Goal: Information Seeking & Learning: Compare options

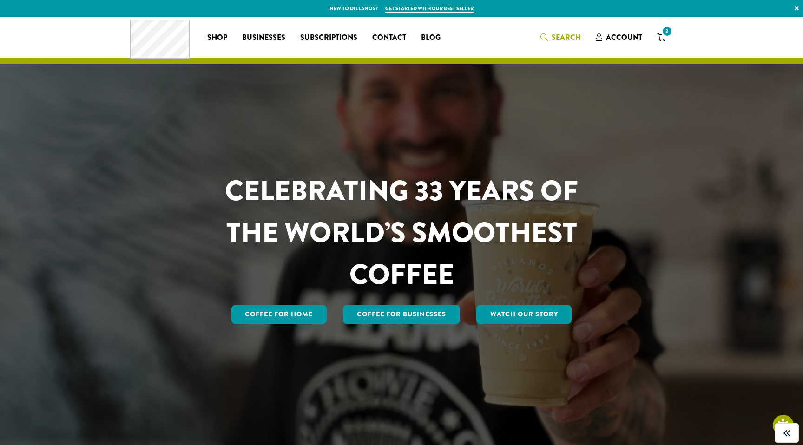
click at [553, 37] on span "Search" at bounding box center [566, 37] width 29 height 11
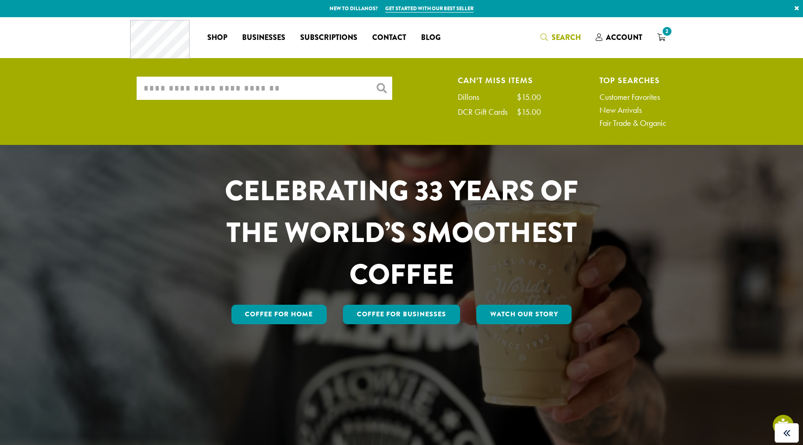
click at [263, 84] on input "What are you searching for?" at bounding box center [265, 88] width 256 height 23
paste input "**********"
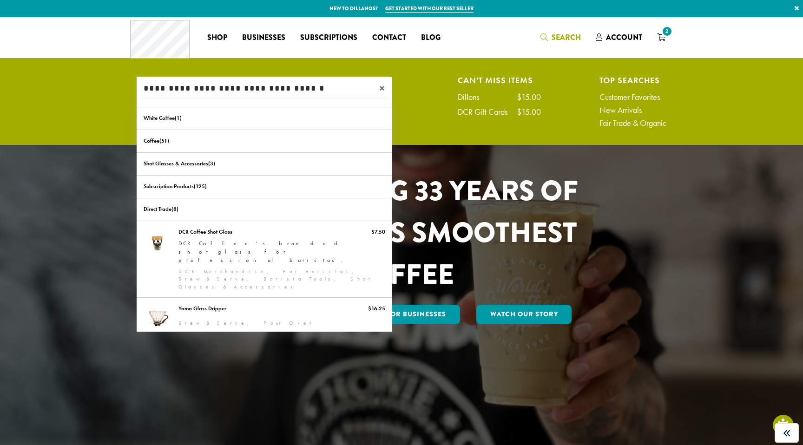
click at [214, 88] on input "**********" at bounding box center [265, 88] width 256 height 23
paste input "search"
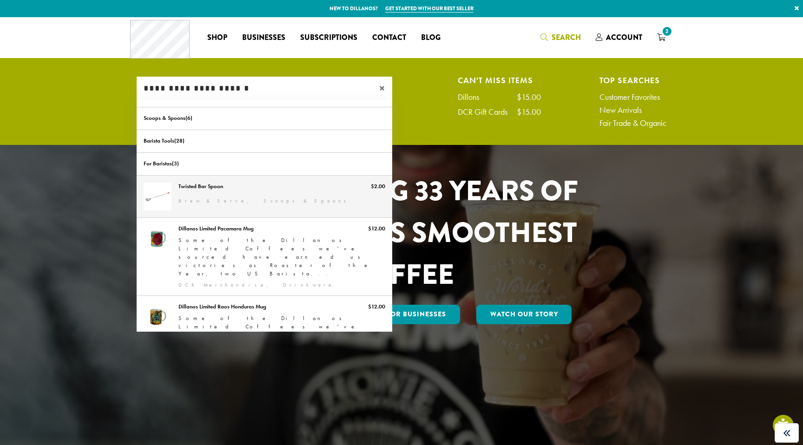
type input "**********"
click at [269, 193] on link "Twisted Bar Spoon" at bounding box center [265, 197] width 256 height 42
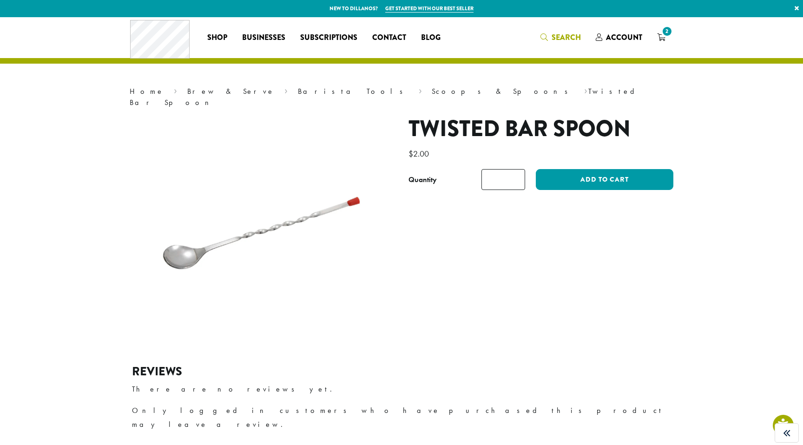
click at [551, 37] on span "Search" at bounding box center [560, 38] width 40 height 12
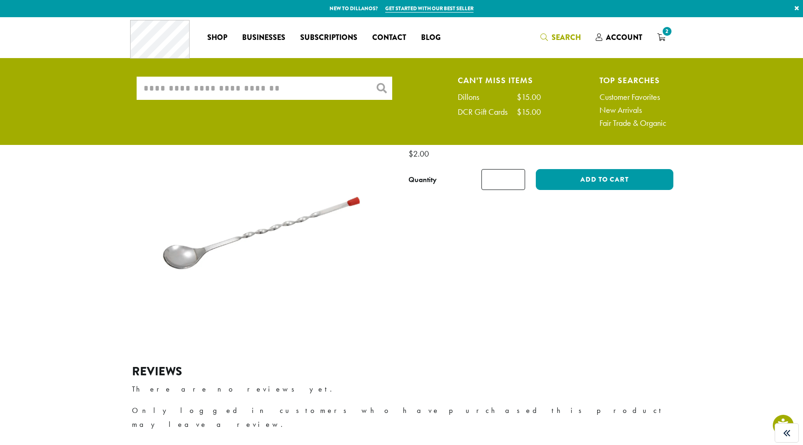
click at [171, 99] on input "What are you searching for?" at bounding box center [265, 88] width 256 height 23
paste input "**********"
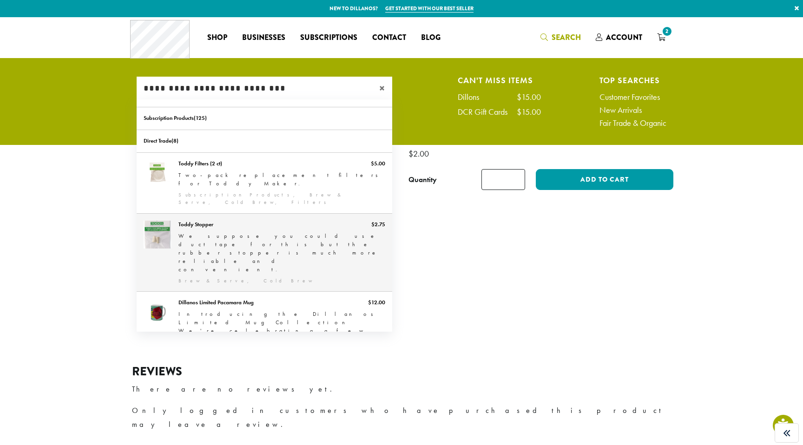
type input "**********"
click at [244, 214] on link "Toddy Stopper" at bounding box center [265, 253] width 256 height 78
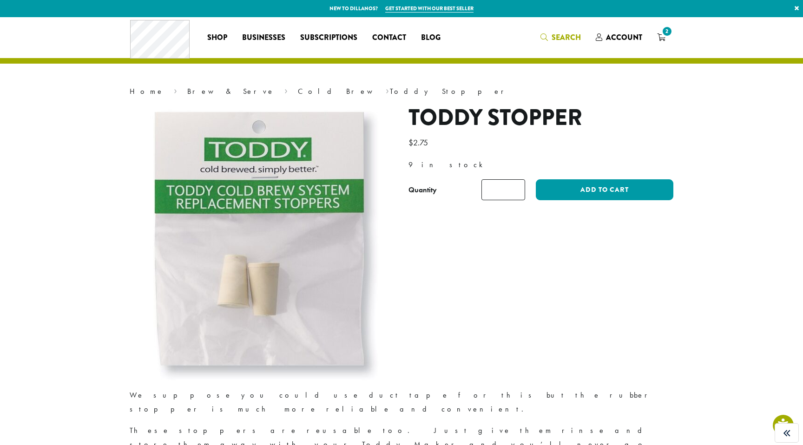
click at [557, 40] on span "Search" at bounding box center [566, 37] width 29 height 11
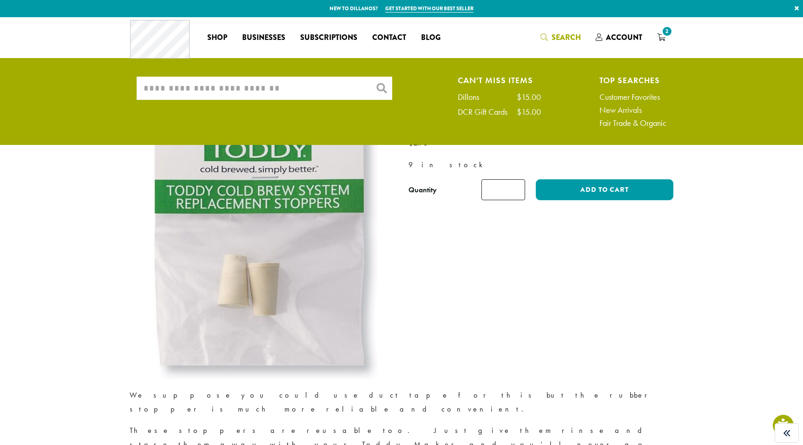
click at [221, 79] on input "What are you searching for?" at bounding box center [265, 88] width 256 height 23
paste input "**********"
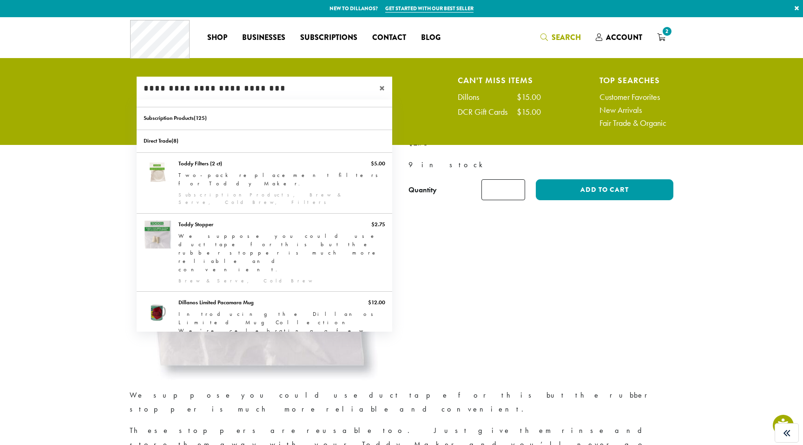
click at [267, 85] on input "**********" at bounding box center [265, 88] width 256 height 23
paste input "***"
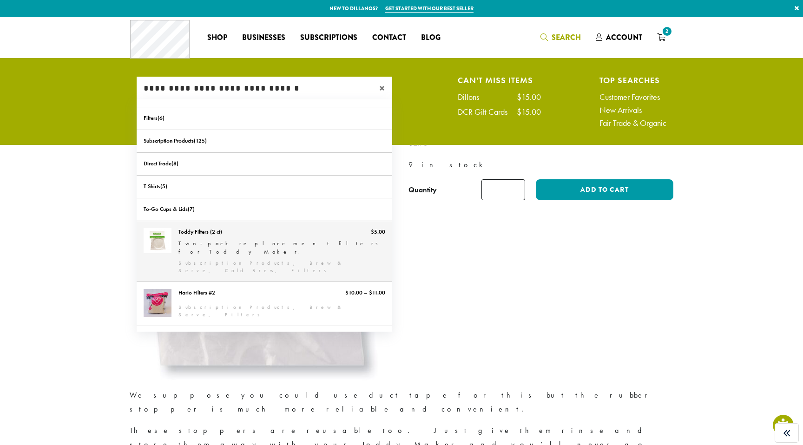
type input "**********"
click at [268, 230] on link "Toddy Filters (2 ct)" at bounding box center [265, 251] width 256 height 60
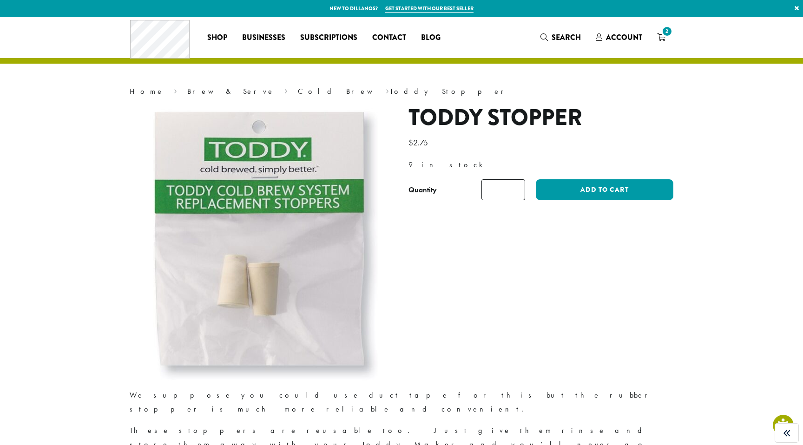
click at [268, 230] on img at bounding box center [262, 243] width 232 height 276
click at [555, 37] on span "Search" at bounding box center [566, 37] width 29 height 11
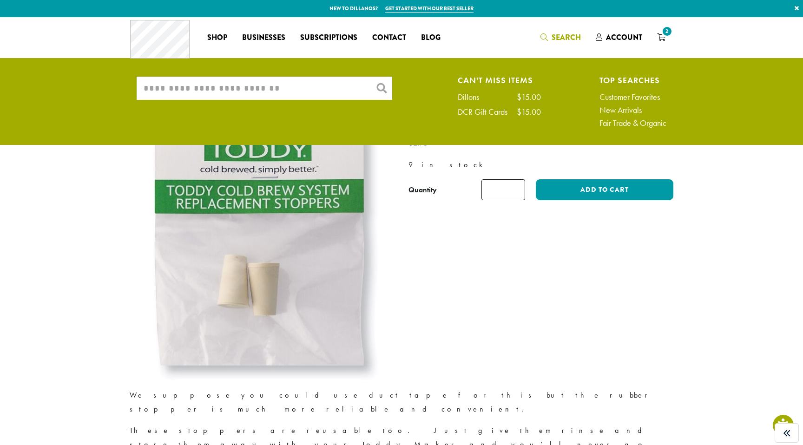
click at [207, 87] on input "What are you searching for?" at bounding box center [265, 88] width 256 height 23
paste input "**********"
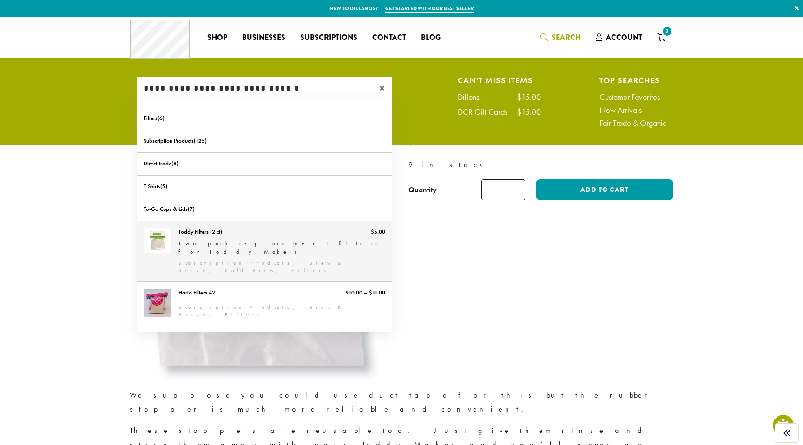
type input "**********"
click at [258, 241] on link "Toddy Filters (2 ct)" at bounding box center [265, 251] width 256 height 60
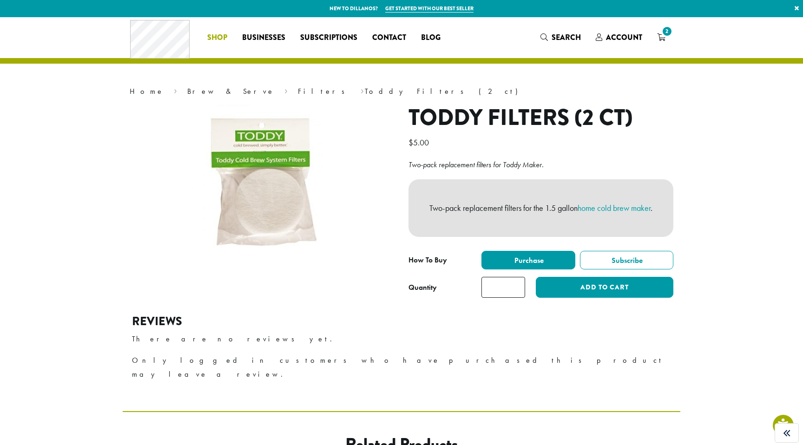
click at [210, 42] on span "Shop" at bounding box center [217, 38] width 20 height 12
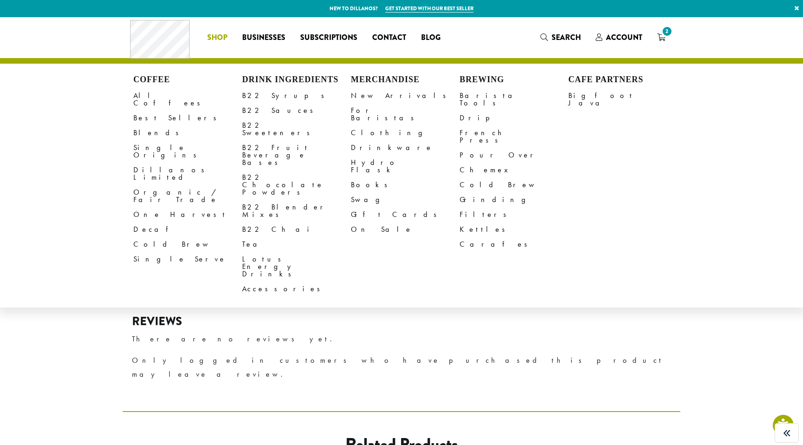
click at [221, 33] on span "Shop" at bounding box center [217, 38] width 20 height 12
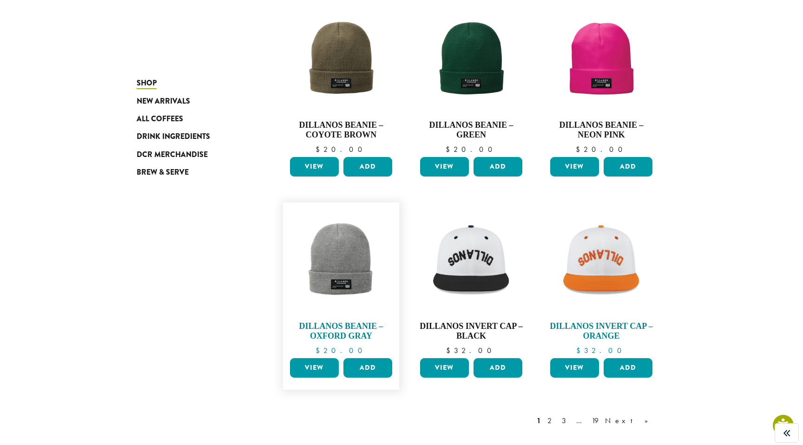
scroll to position [707, 0]
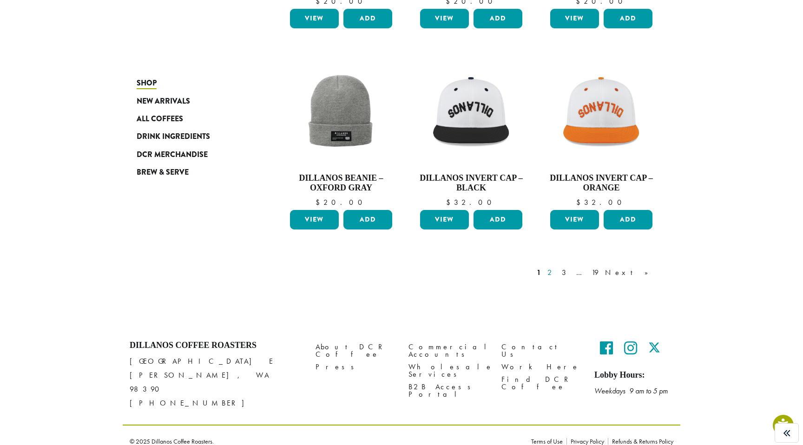
click at [557, 273] on link "2" at bounding box center [551, 272] width 12 height 11
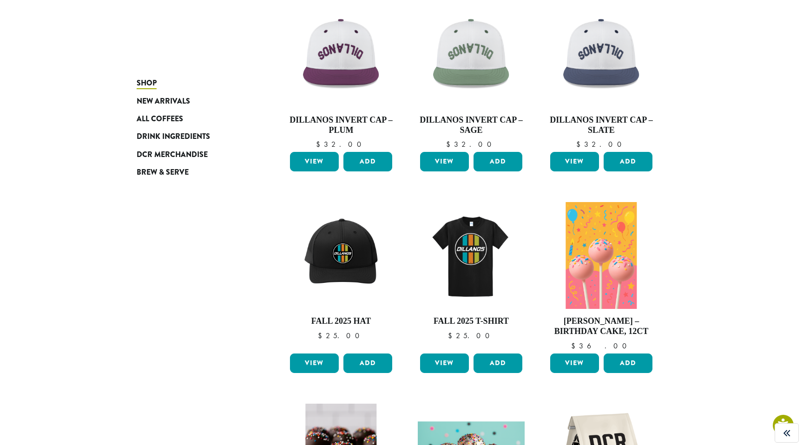
scroll to position [707, 0]
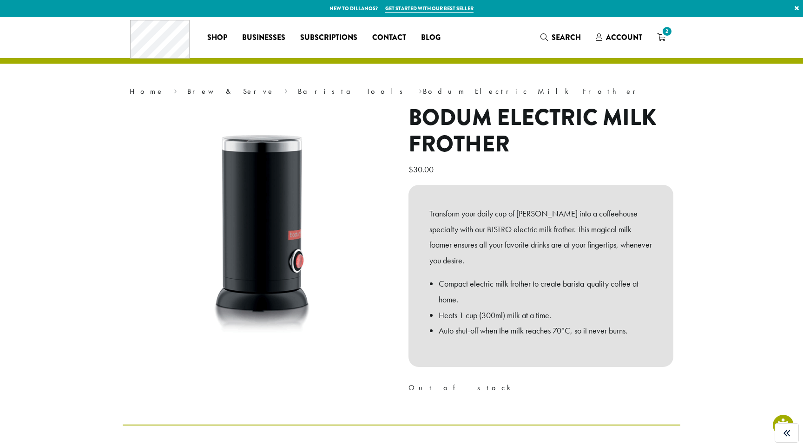
click at [475, 133] on h1 "Bodum Electric Milk Frother" at bounding box center [540, 131] width 265 height 53
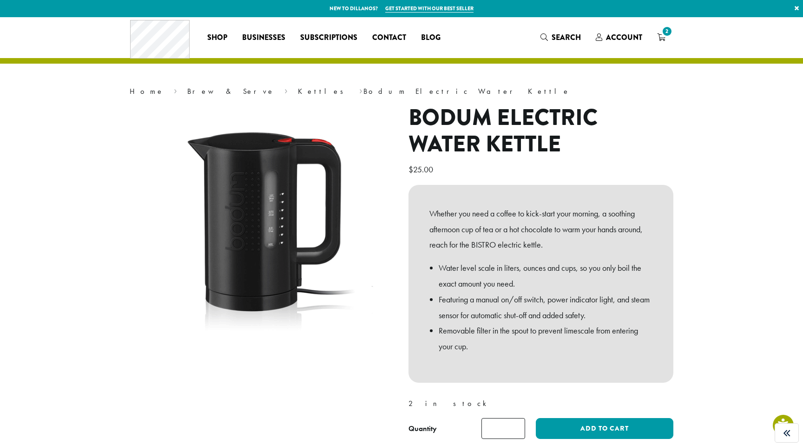
click at [493, 124] on h1 "Bodum Electric Water Kettle" at bounding box center [540, 131] width 265 height 53
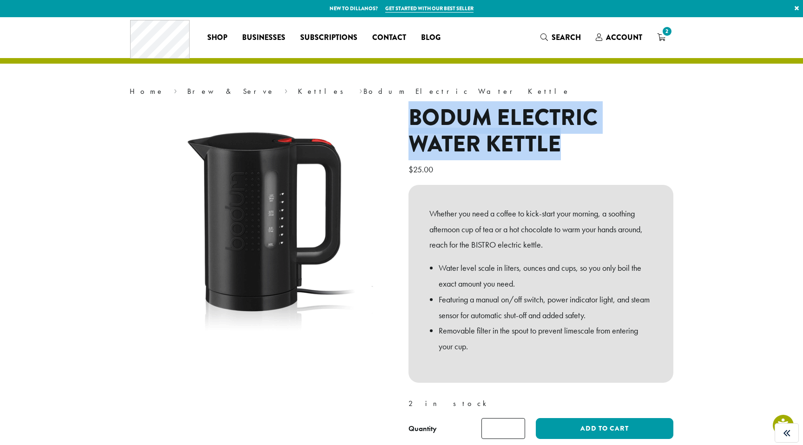
click at [493, 124] on h1 "Bodum Electric Water Kettle" at bounding box center [540, 131] width 265 height 53
copy h1 "Bodum Electric Water Kettle"
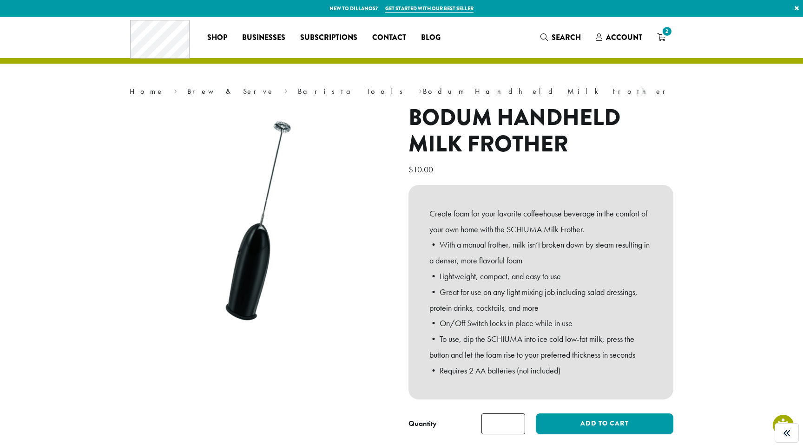
click at [537, 113] on h1 "Bodum Handheld Milk Frother" at bounding box center [540, 131] width 265 height 53
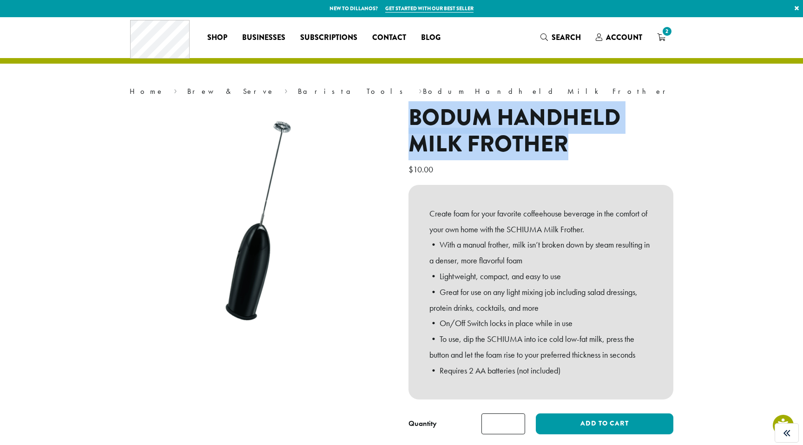
click at [537, 113] on h1 "Bodum Handheld Milk Frother" at bounding box center [540, 131] width 265 height 53
copy h1 "Bodum Handheld Milk Frother"
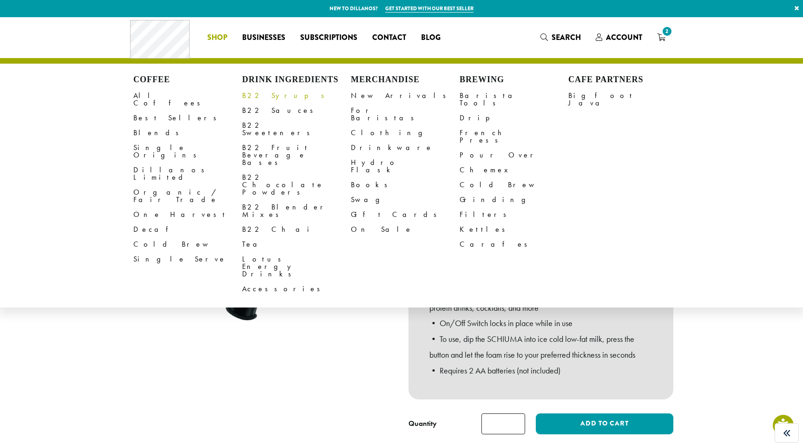
click at [261, 98] on link "B22 Syrups" at bounding box center [296, 95] width 109 height 15
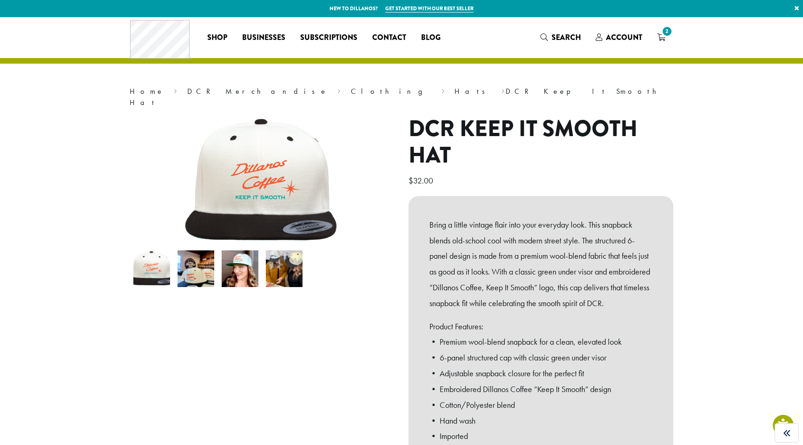
click at [435, 136] on h1 "DCR Keep It Smooth Hat" at bounding box center [540, 142] width 265 height 53
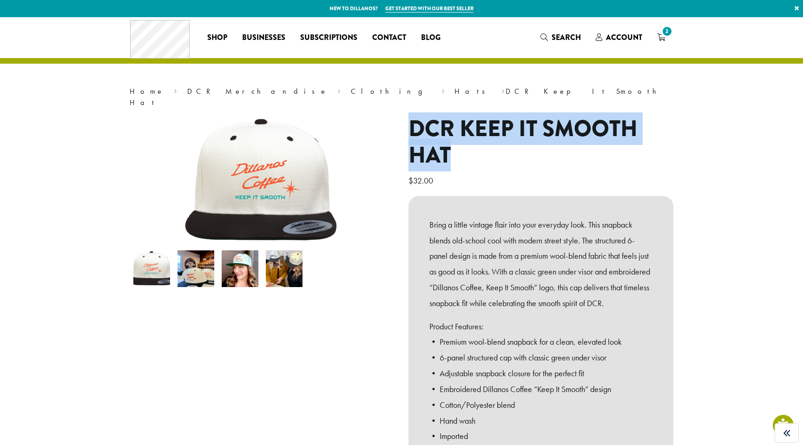
click at [435, 136] on h1 "DCR Keep It Smooth Hat" at bounding box center [540, 142] width 265 height 53
copy h1 "DCR Keep It Smooth Hat"
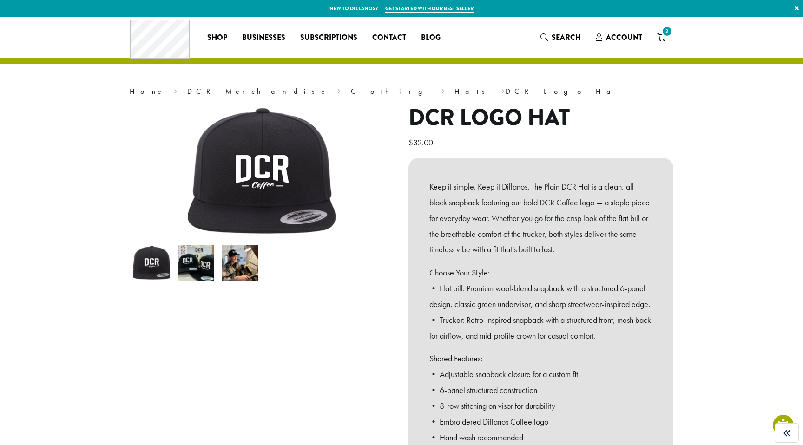
click at [455, 108] on h1 "DCR Logo Hat" at bounding box center [540, 118] width 265 height 27
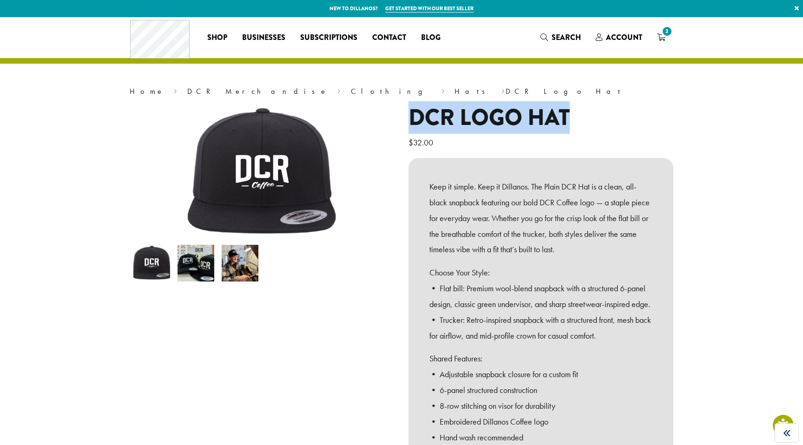
click at [455, 108] on h1 "DCR Logo Hat" at bounding box center [540, 118] width 265 height 27
copy h1 "DCR Logo Hat"
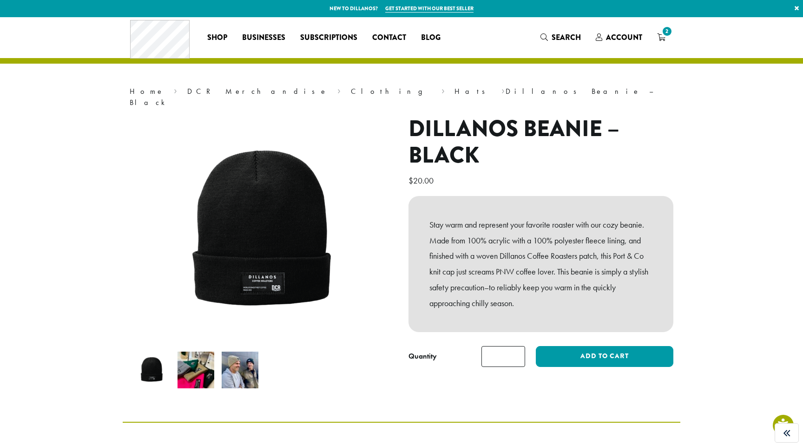
click at [432, 133] on h1 "Dillanos Beanie – Black" at bounding box center [540, 142] width 265 height 53
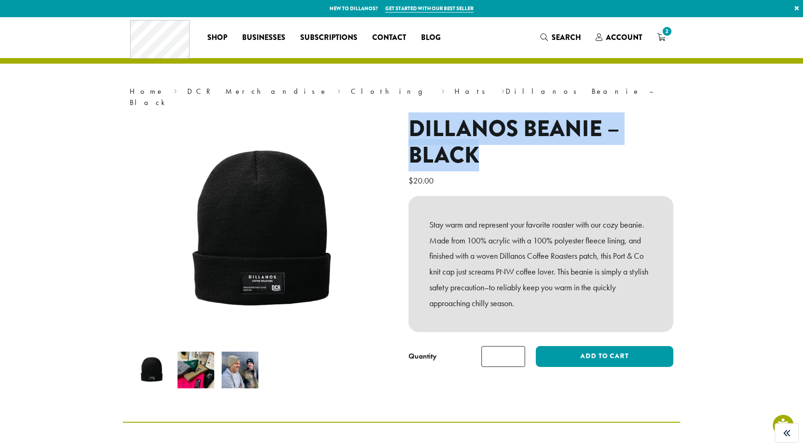
click at [432, 133] on h1 "Dillanos Beanie – Black" at bounding box center [540, 142] width 265 height 53
copy h1 "Dillanos Beanie – Black"
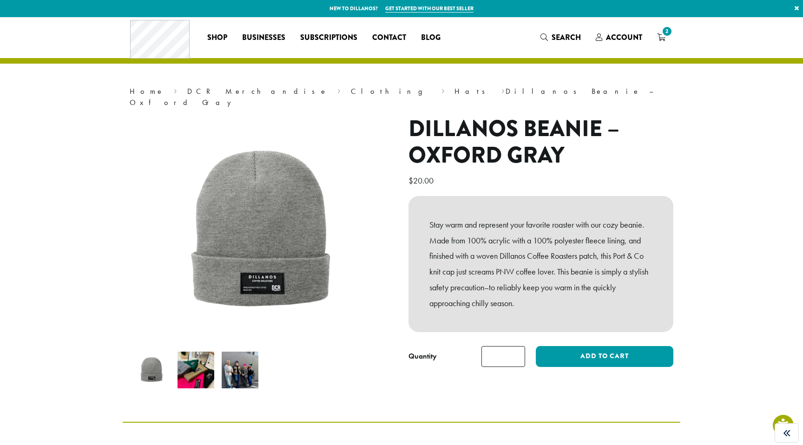
click at [421, 92] on nav "Home › DCR Merchandise › Clothing › Hats › Dillanos Beanie – Oxford Gray" at bounding box center [402, 97] width 544 height 22
click at [443, 124] on h1 "Dillanos Beanie – Oxford Gray" at bounding box center [540, 142] width 265 height 53
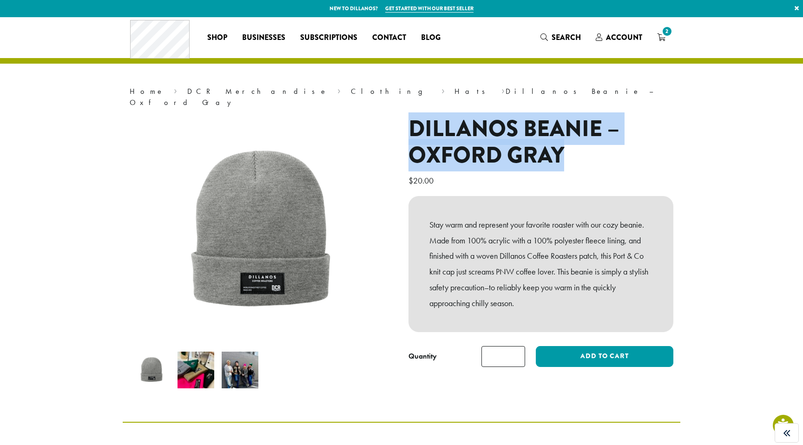
click at [443, 124] on h1 "Dillanos Beanie – Oxford Gray" at bounding box center [540, 142] width 265 height 53
copy h1 "Dillanos Beanie – Oxford Gray"
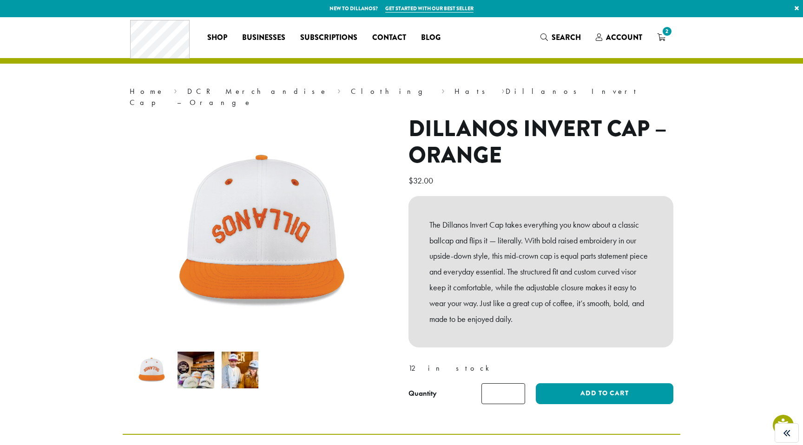
click at [457, 116] on h1 "Dillanos Invert Cap – Orange" at bounding box center [540, 142] width 265 height 53
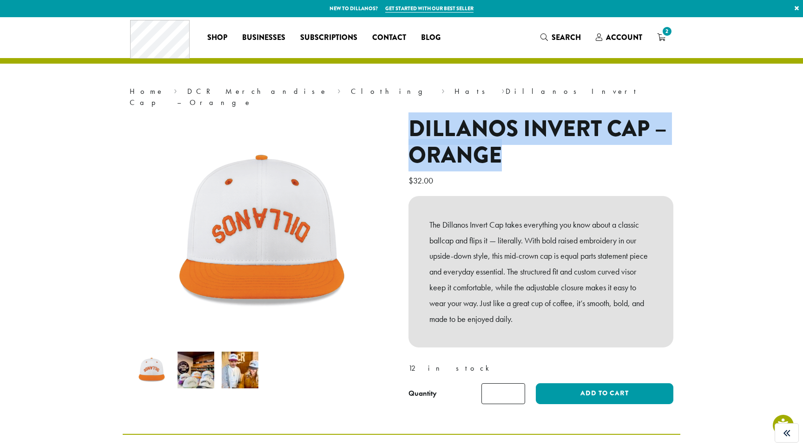
click at [457, 116] on h1 "Dillanos Invert Cap – Orange" at bounding box center [540, 142] width 265 height 53
copy h1 "Dillanos Invert Cap – Orange"
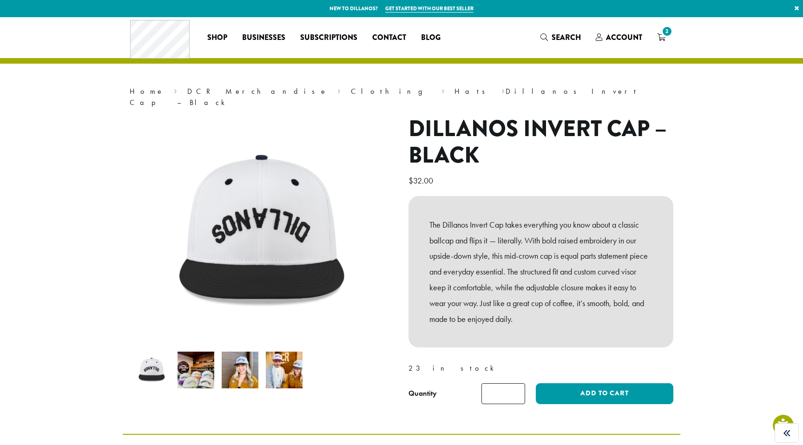
click at [471, 116] on h1 "Dillanos Invert Cap – Black" at bounding box center [540, 142] width 265 height 53
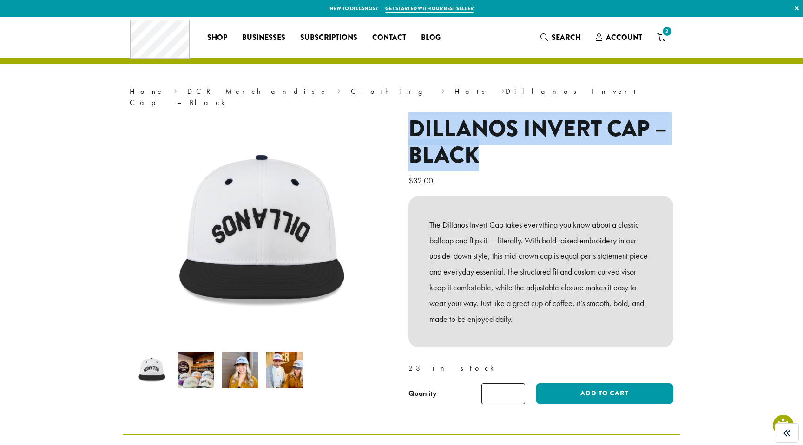
click at [471, 116] on h1 "Dillanos Invert Cap – Black" at bounding box center [540, 142] width 265 height 53
copy h1 "Dillanos Invert Cap – Black"
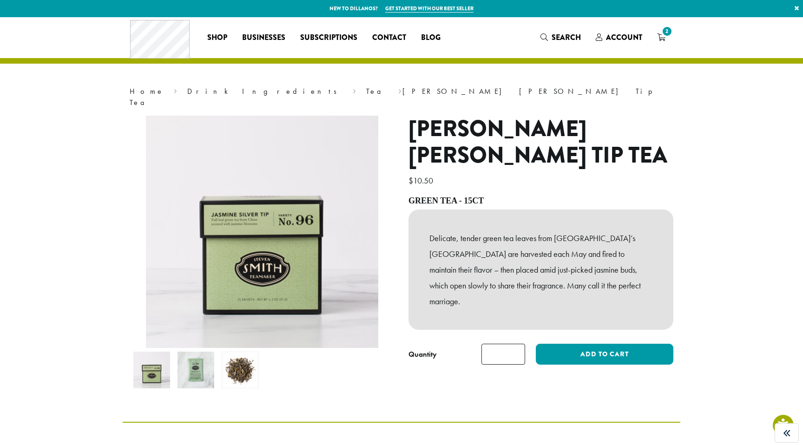
click at [471, 126] on h1 "Steven Smith Jasmine Silver Tip Tea" at bounding box center [540, 142] width 265 height 53
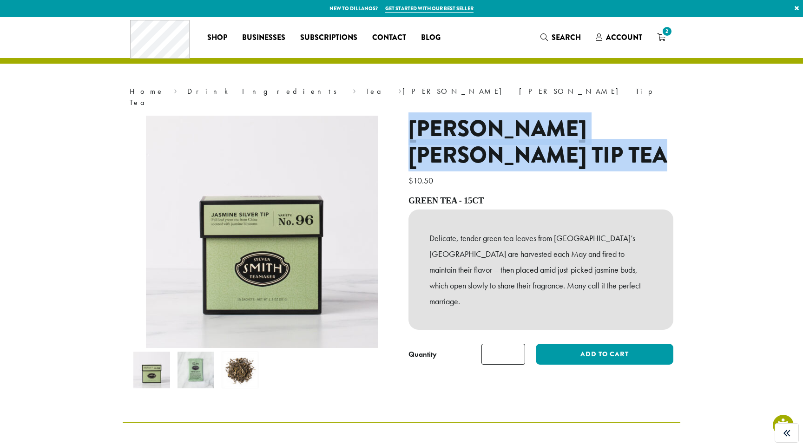
copy h1 "Steven Smith Jasmine Silver Tip Tea"
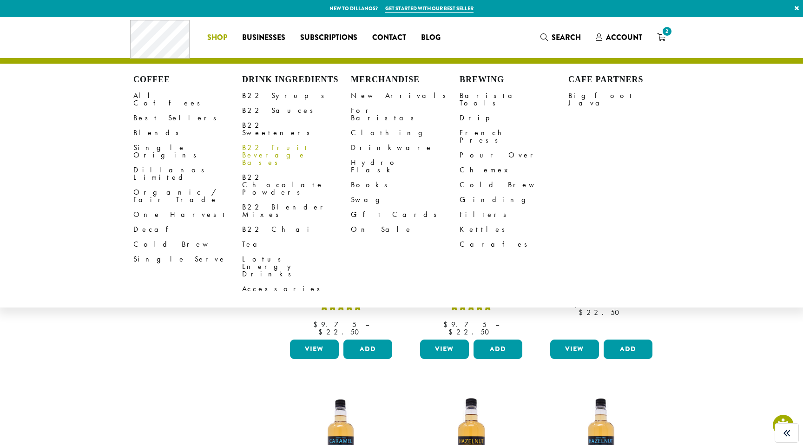
click at [274, 142] on link "B22 Fruit Beverage Bases" at bounding box center [296, 155] width 109 height 30
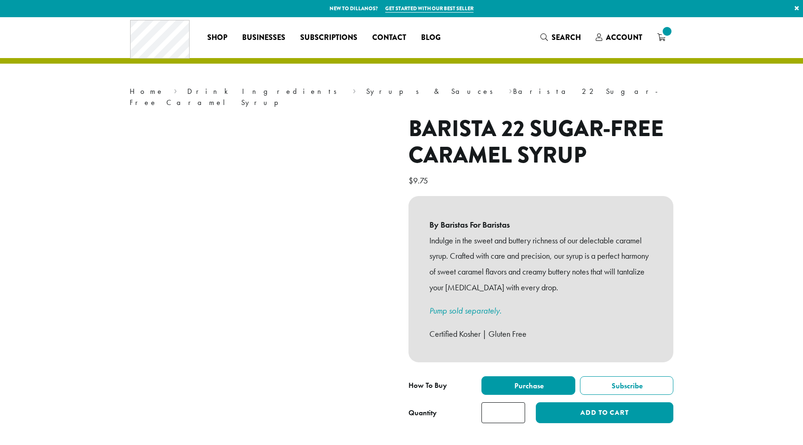
click at [483, 132] on h1 "Barista 22 Sugar-Free Caramel Syrup" at bounding box center [540, 142] width 265 height 53
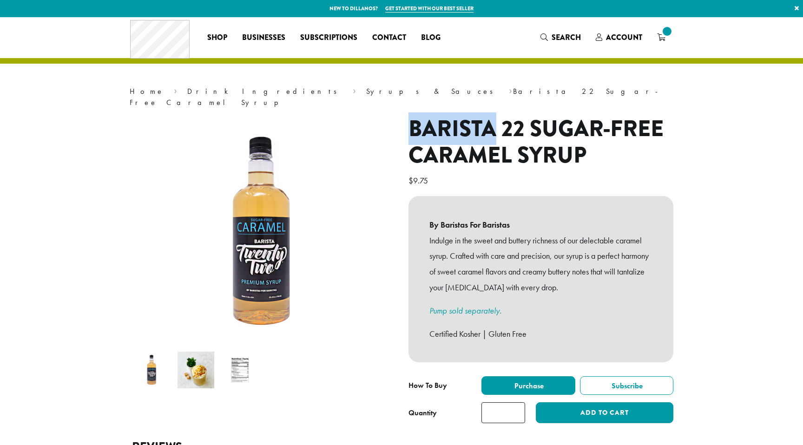
click at [483, 132] on h1 "Barista 22 Sugar-Free Caramel Syrup" at bounding box center [540, 142] width 265 height 53
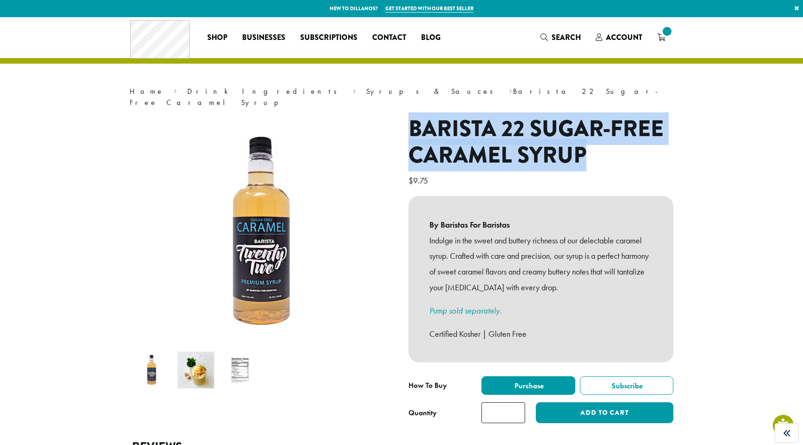
copy h1 "Barista 22 Sugar-Free Caramel Syrup"
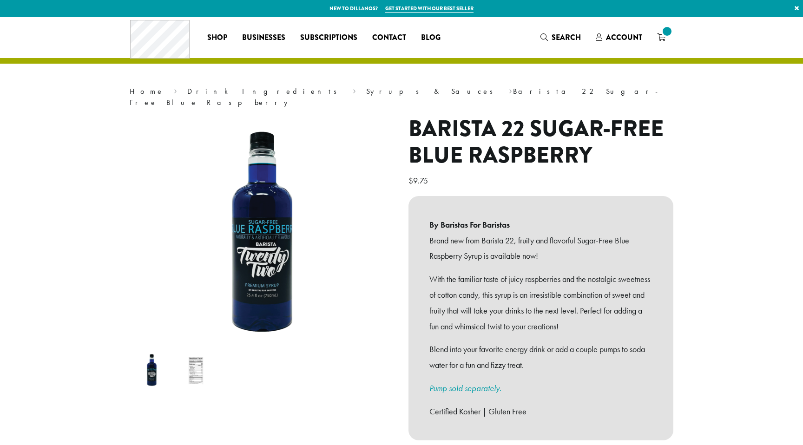
click at [536, 155] on h1 "Barista 22 Sugar-Free Blue Raspberry" at bounding box center [540, 142] width 265 height 53
click at [535, 154] on h1 "Barista 22 Sugar-Free Blue Raspberry" at bounding box center [540, 142] width 265 height 53
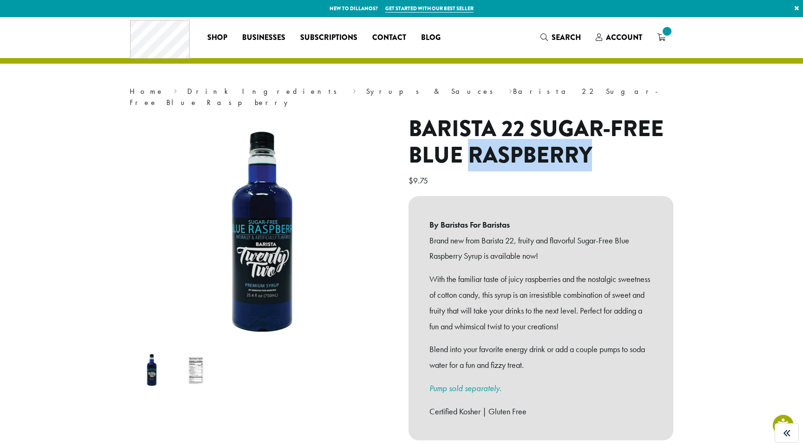
click at [535, 154] on h1 "Barista 22 Sugar-Free Blue Raspberry" at bounding box center [540, 142] width 265 height 53
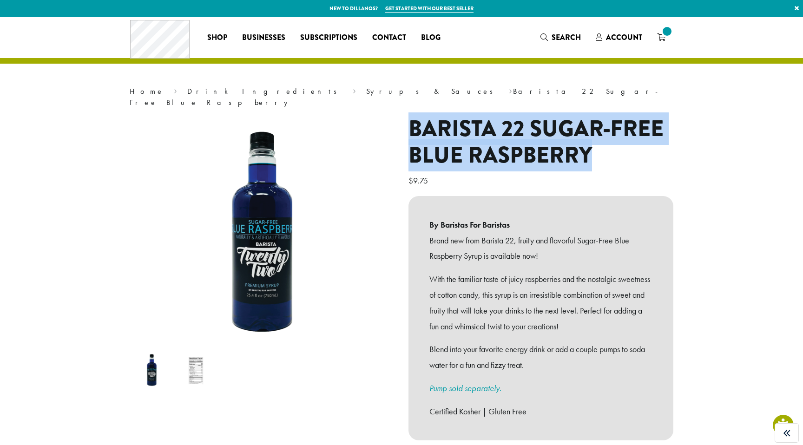
click at [535, 154] on h1 "Barista 22 Sugar-Free Blue Raspberry" at bounding box center [540, 142] width 265 height 53
copy h1 "Barista 22 Sugar-Free Blue Raspberry"
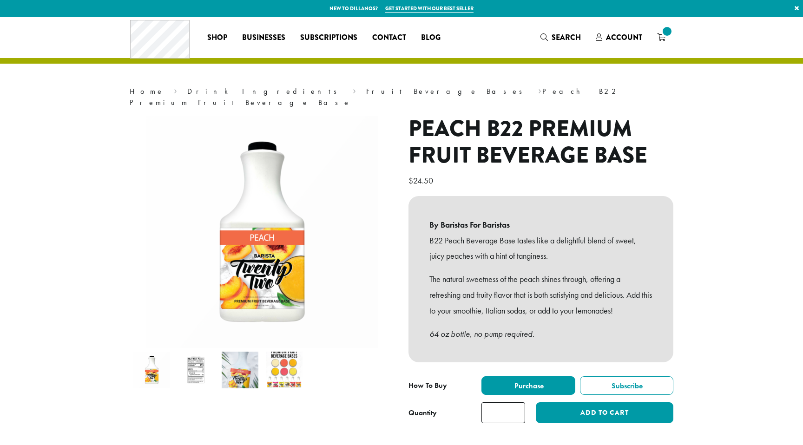
click at [460, 118] on h1 "Peach B22 Premium Fruit Beverage Base" at bounding box center [540, 142] width 265 height 53
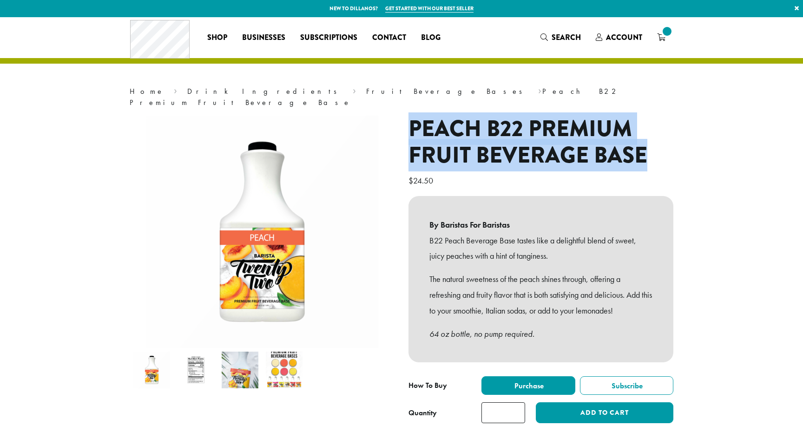
click at [460, 118] on h1 "Peach B22 Premium Fruit Beverage Base" at bounding box center [540, 142] width 265 height 53
copy h1 "Peach B22 Premium Fruit Beverage Base"
